Goal: Task Accomplishment & Management: Manage account settings

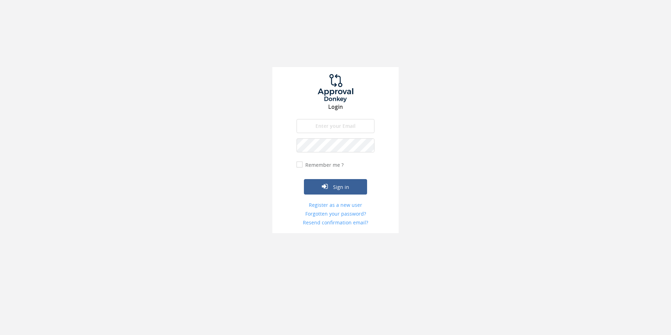
type input "ben@flamestop.com.au"
click at [346, 193] on button "Sign in" at bounding box center [335, 186] width 63 height 15
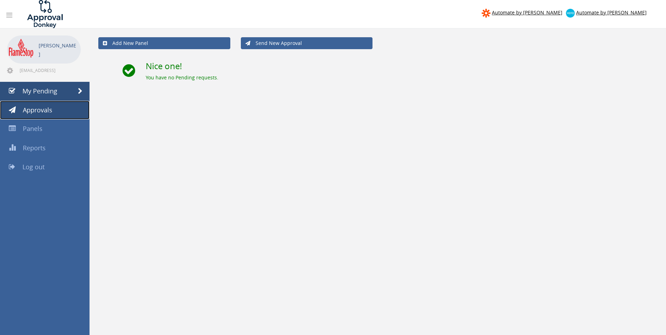
click at [34, 114] on link "Approvals" at bounding box center [45, 110] width 90 height 19
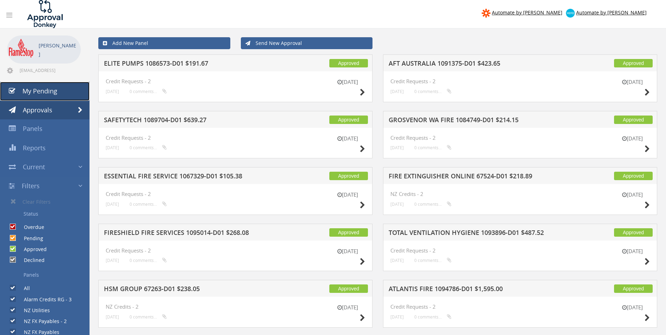
click at [38, 89] on span "My Pending" at bounding box center [39, 91] width 35 height 8
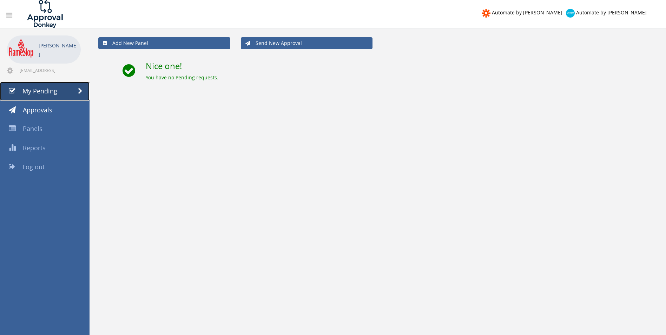
click at [40, 92] on span "My Pending" at bounding box center [39, 91] width 35 height 8
